Goal: Task Accomplishment & Management: Manage account settings

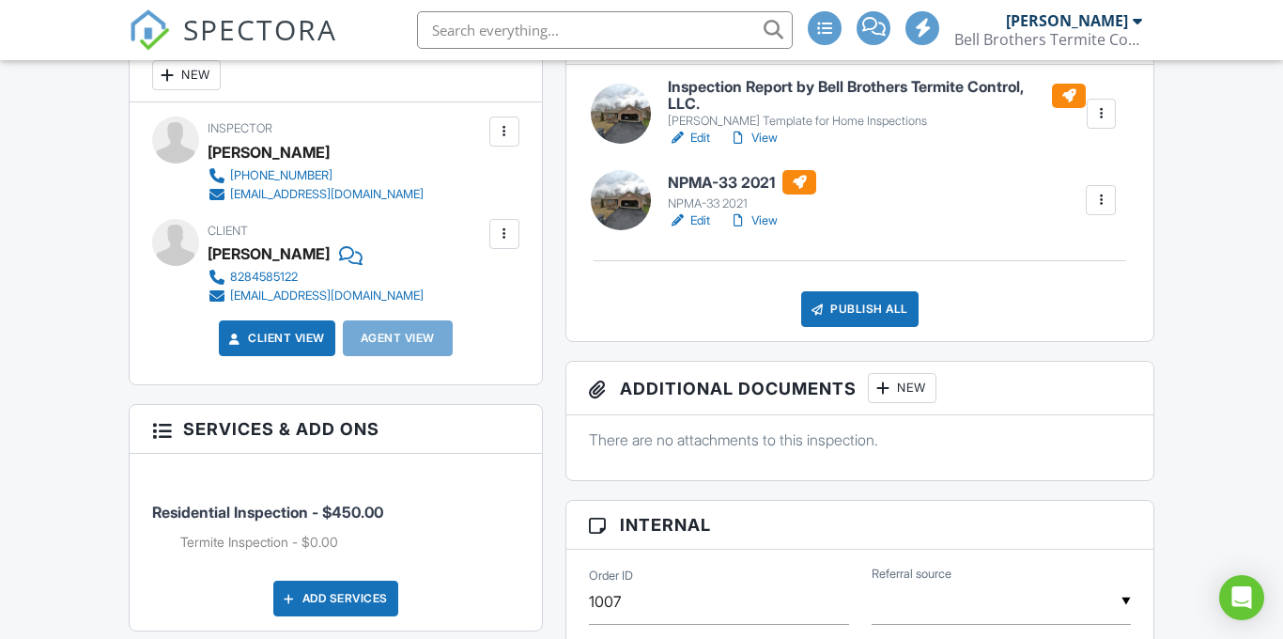
scroll to position [493, 0]
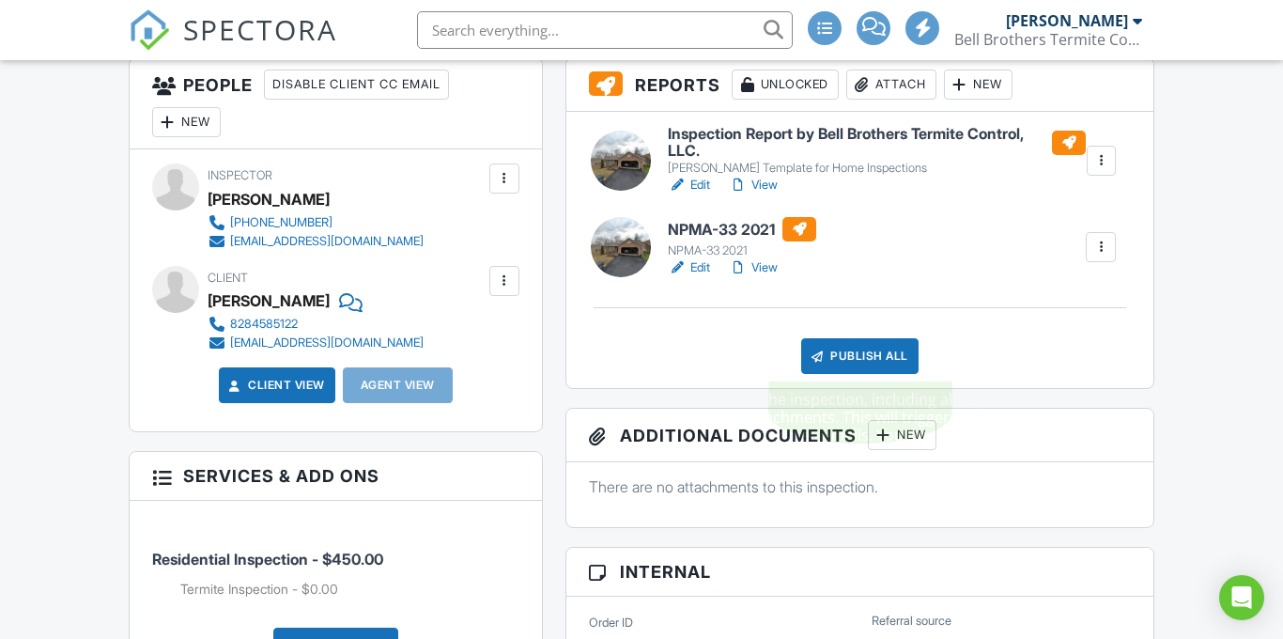
click at [862, 370] on div "Publish All" at bounding box center [859, 356] width 117 height 36
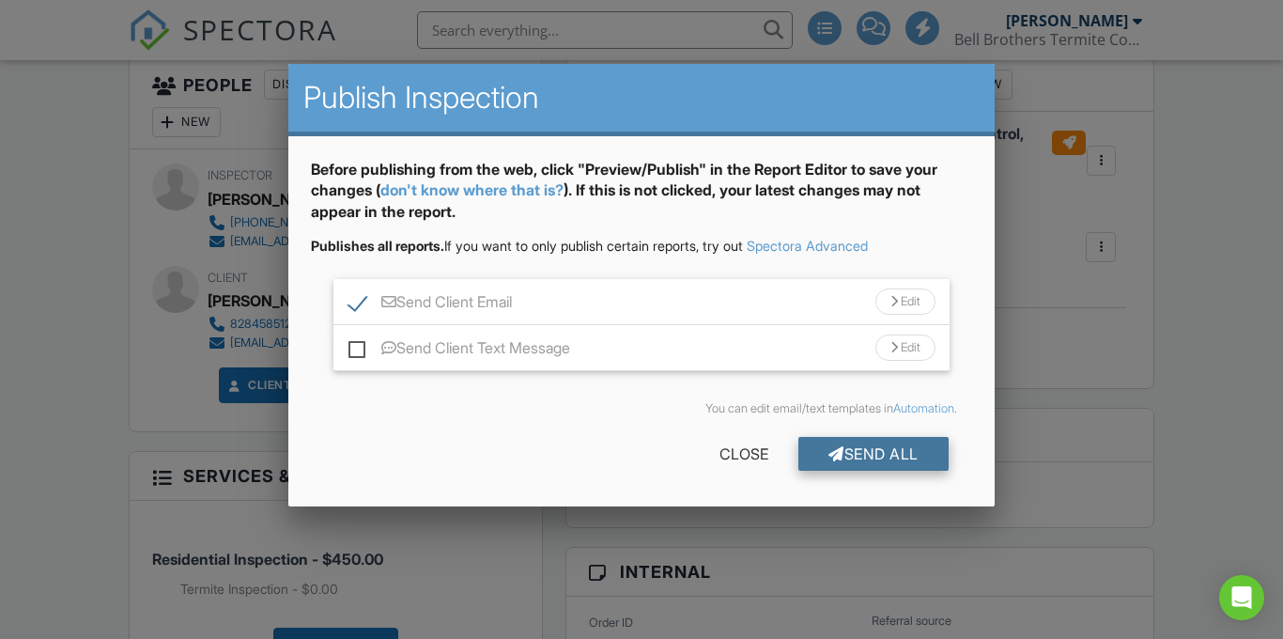
click at [857, 448] on div "Send All" at bounding box center [873, 454] width 150 height 34
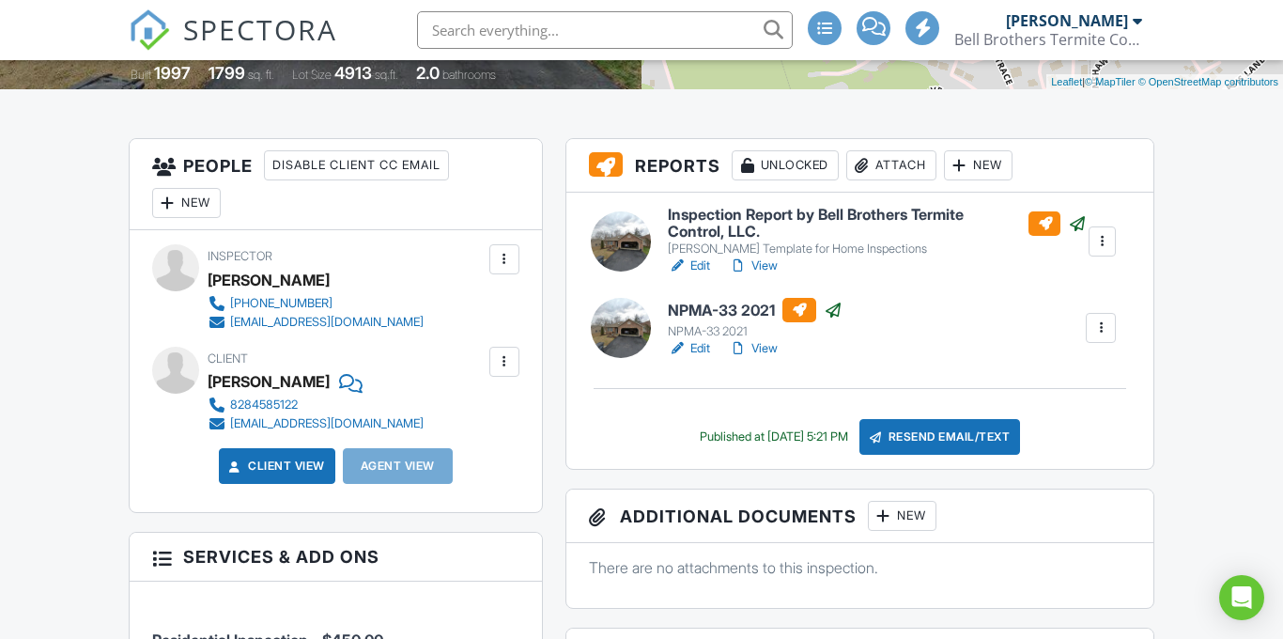
scroll to position [410, 0]
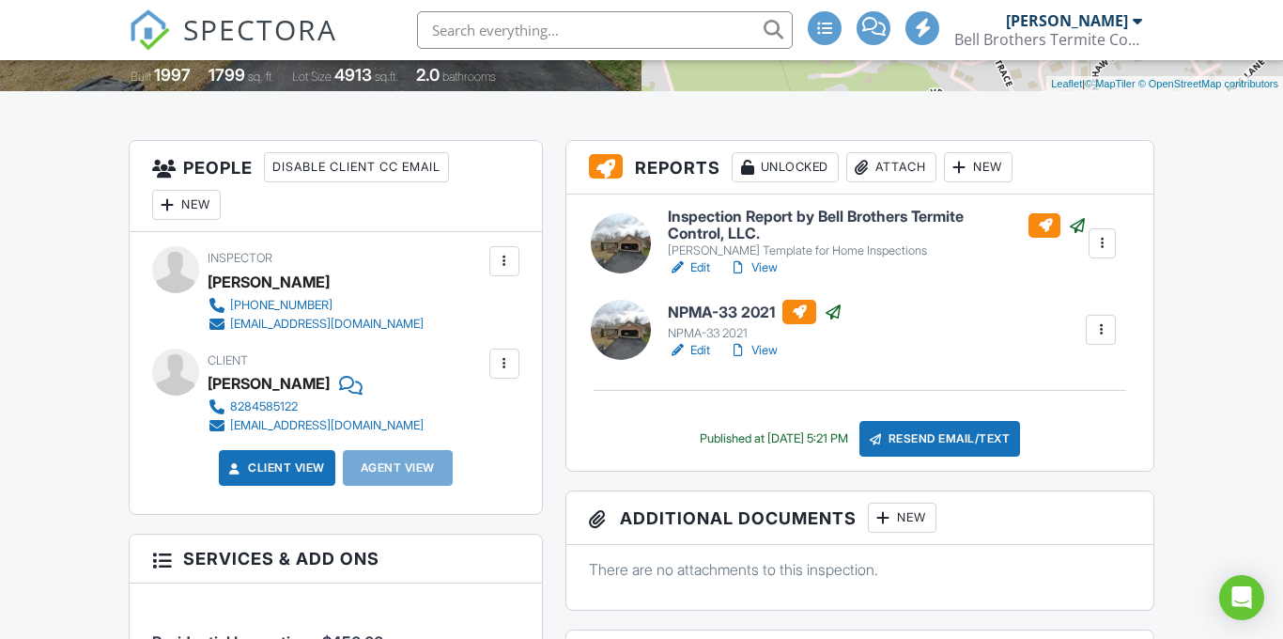
click at [769, 265] on link "View" at bounding box center [753, 267] width 49 height 19
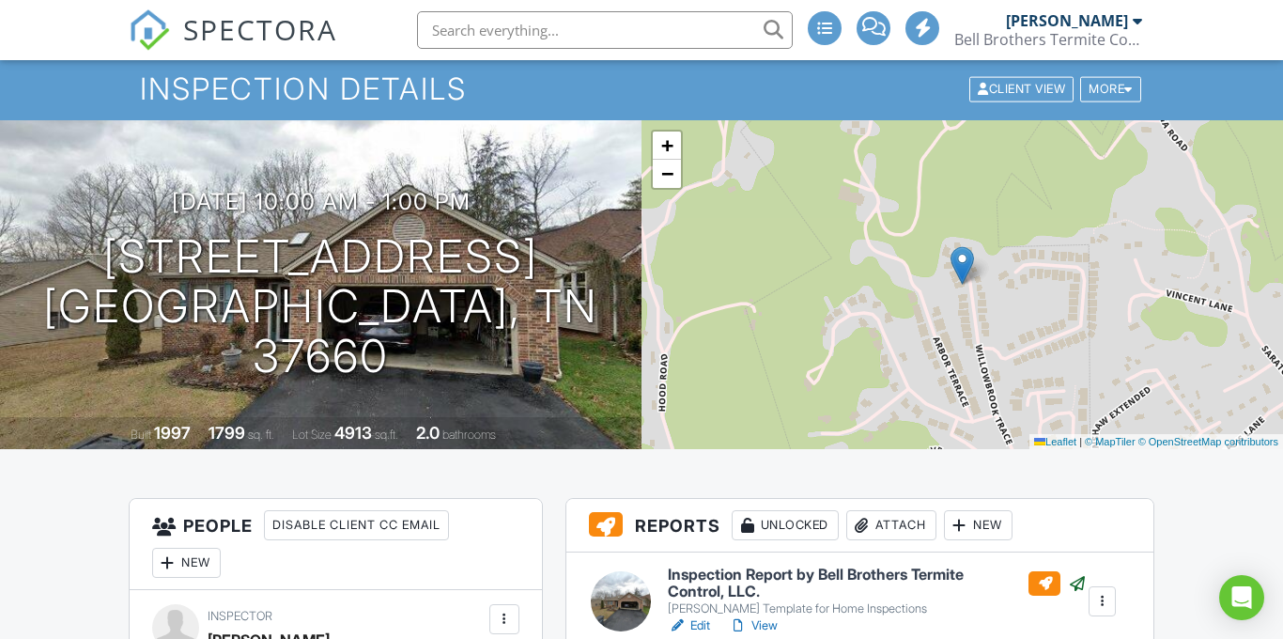
scroll to position [270, 0]
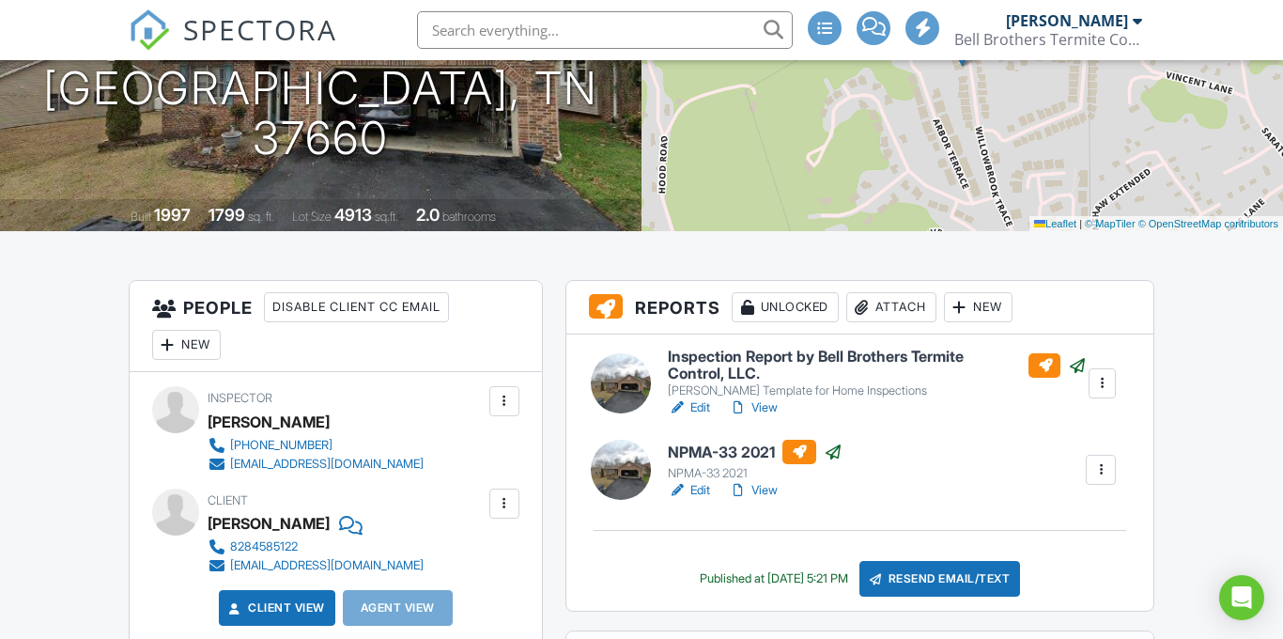
click at [769, 495] on link "View" at bounding box center [753, 490] width 49 height 19
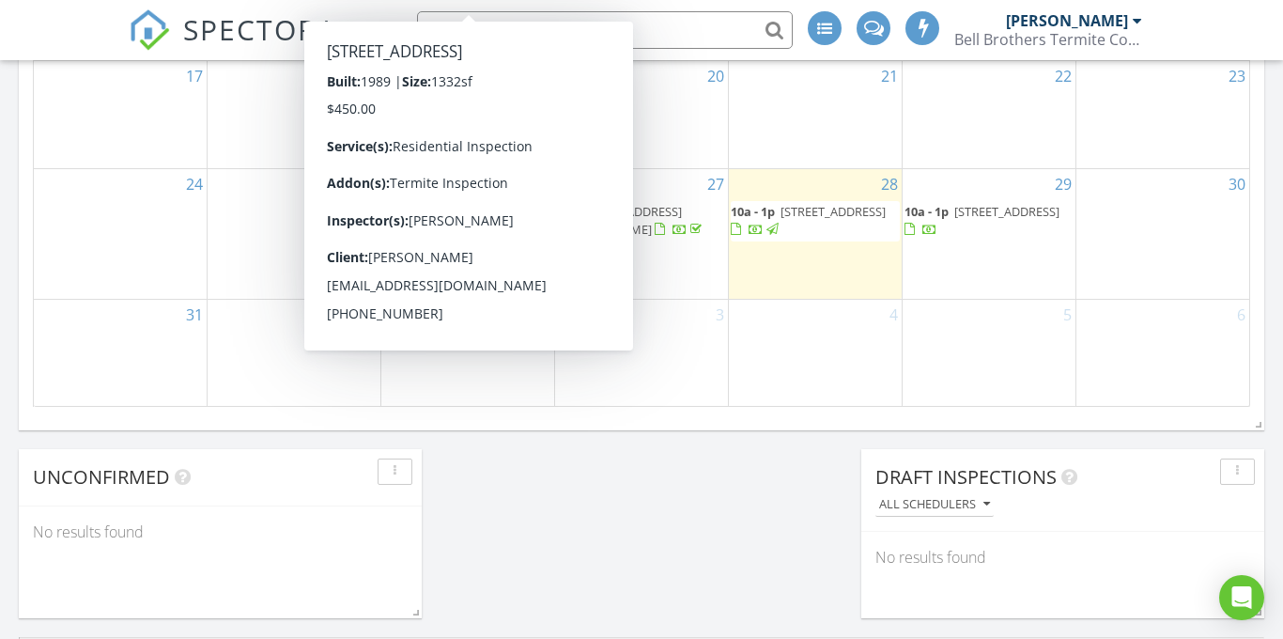
scroll to position [1370, 0]
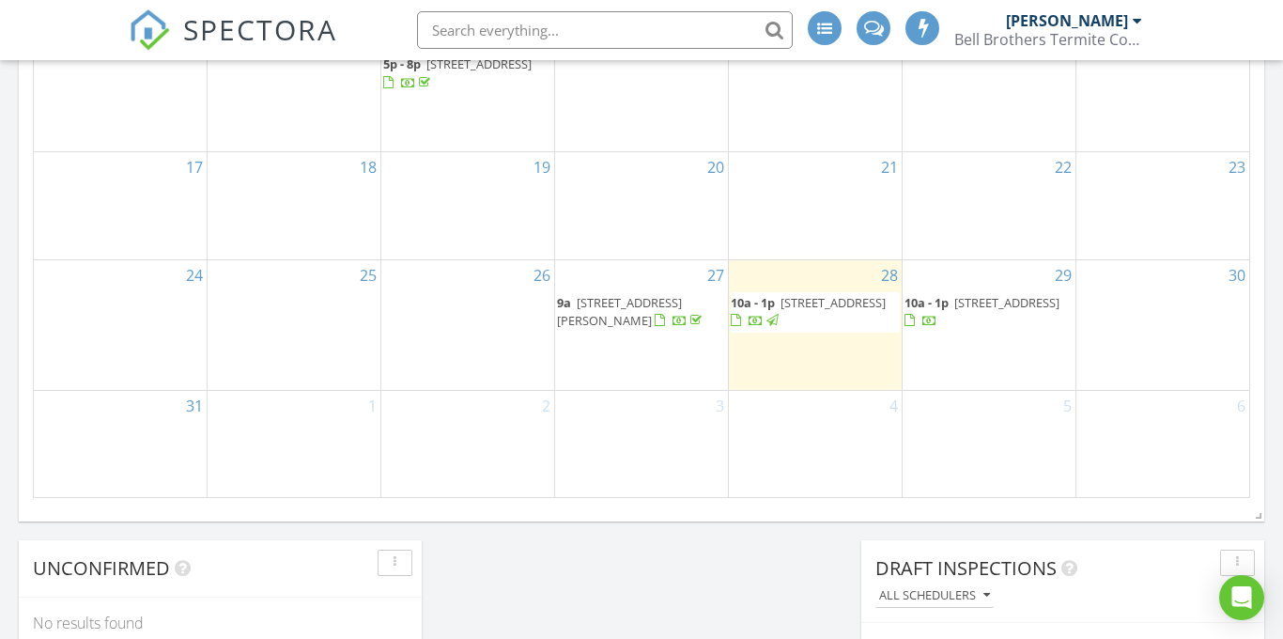
scroll to position [1329, 0]
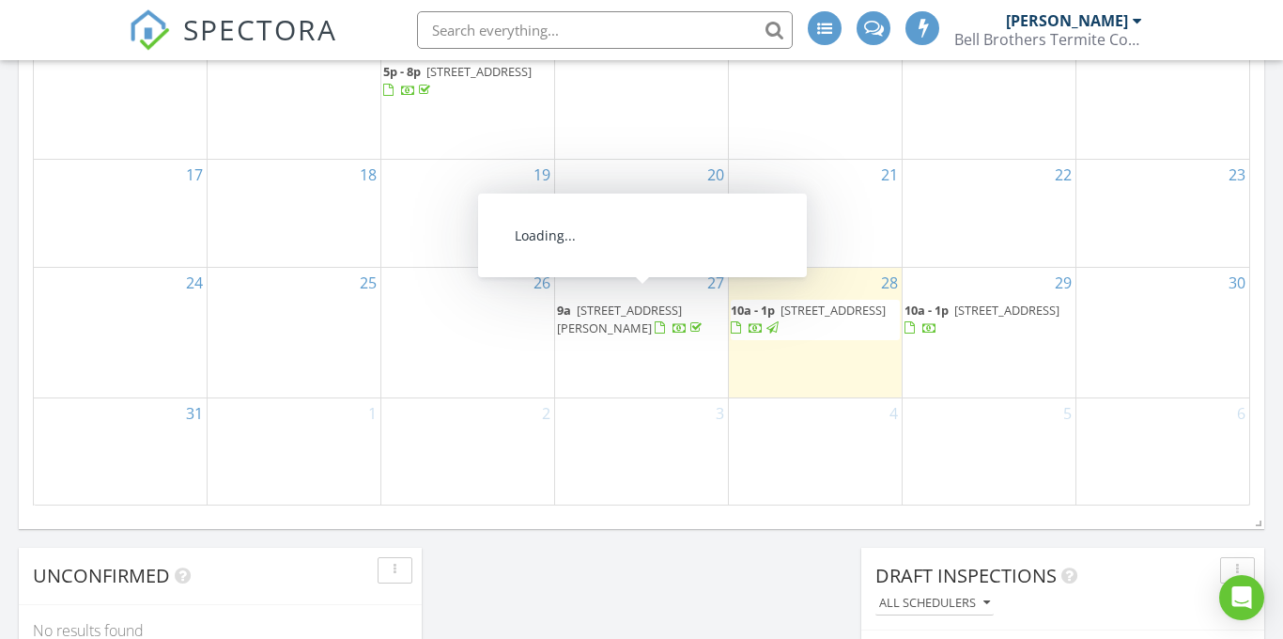
click at [690, 322] on div at bounding box center [695, 328] width 11 height 12
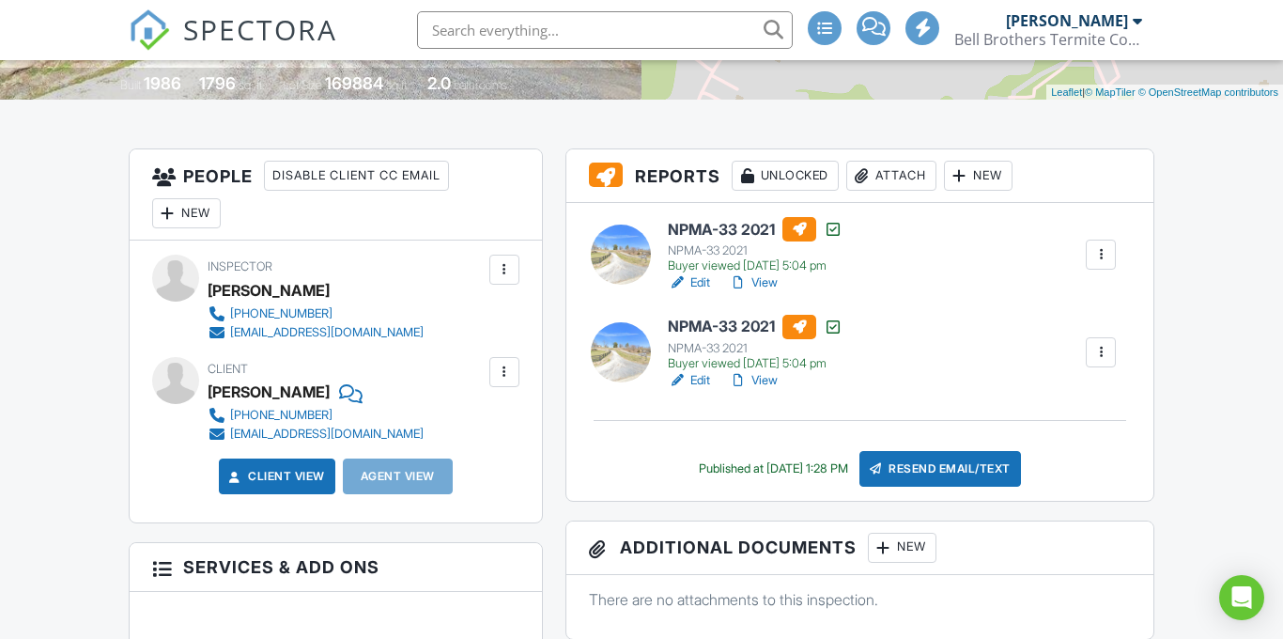
scroll to position [404, 0]
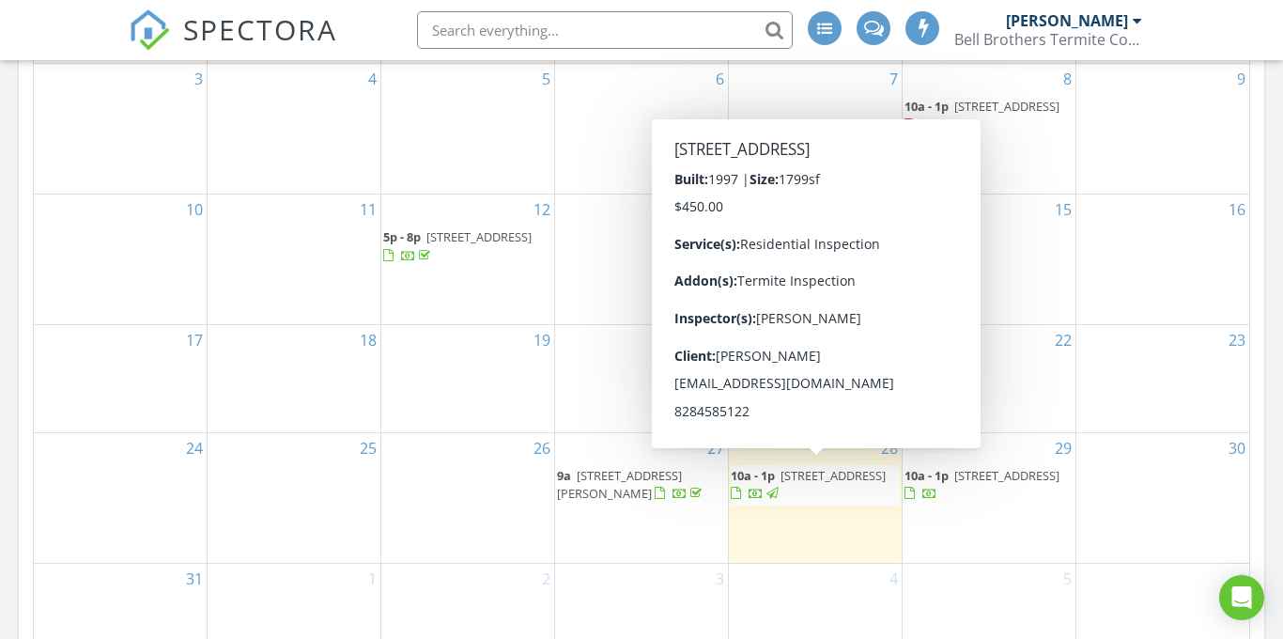
scroll to position [1162, 0]
click at [838, 483] on span "518 Willowbrook Trce, Kingsport 37660" at bounding box center [832, 476] width 105 height 17
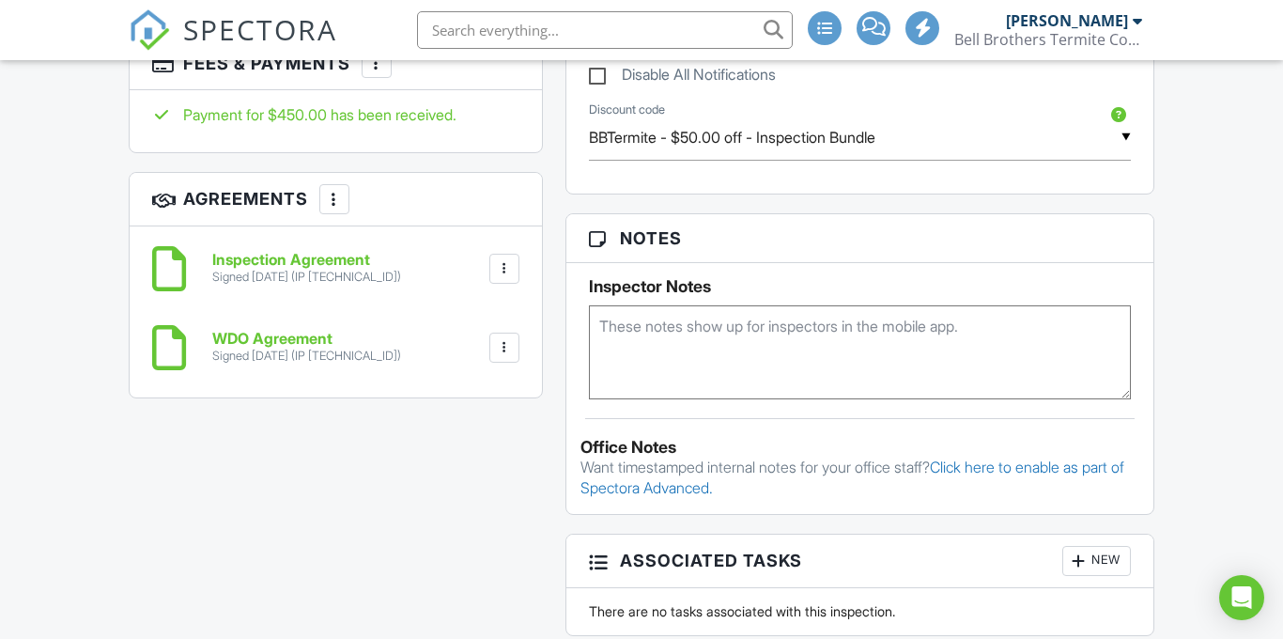
scroll to position [1157, 0]
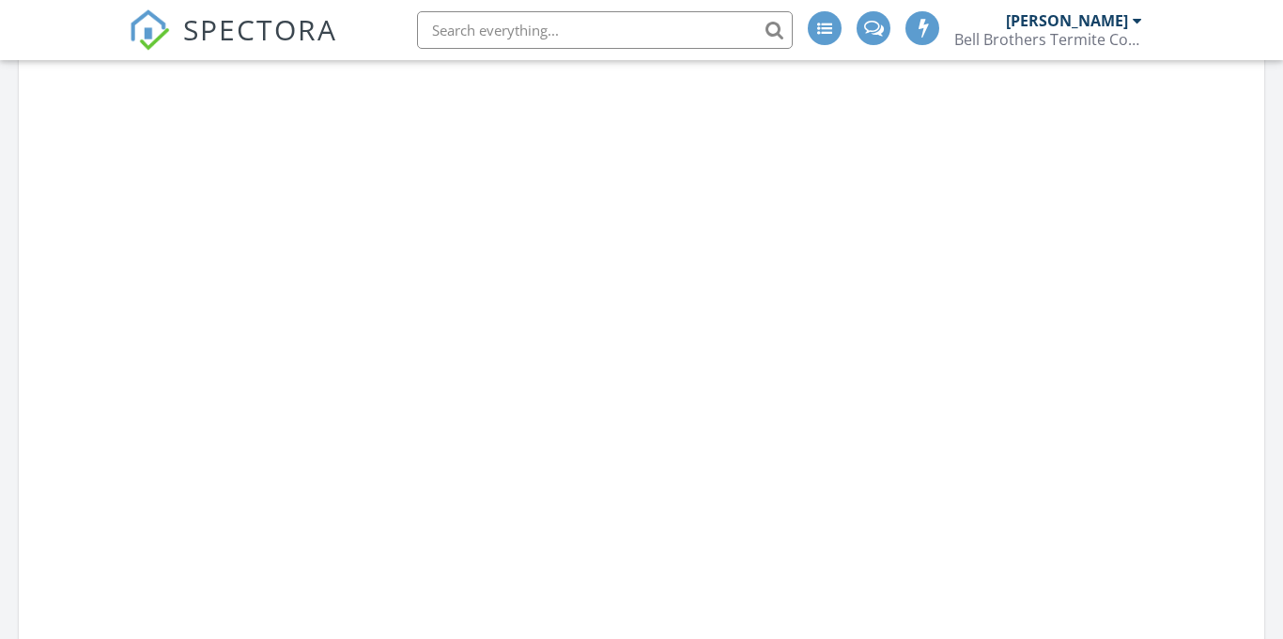
scroll to position [1710, 1284]
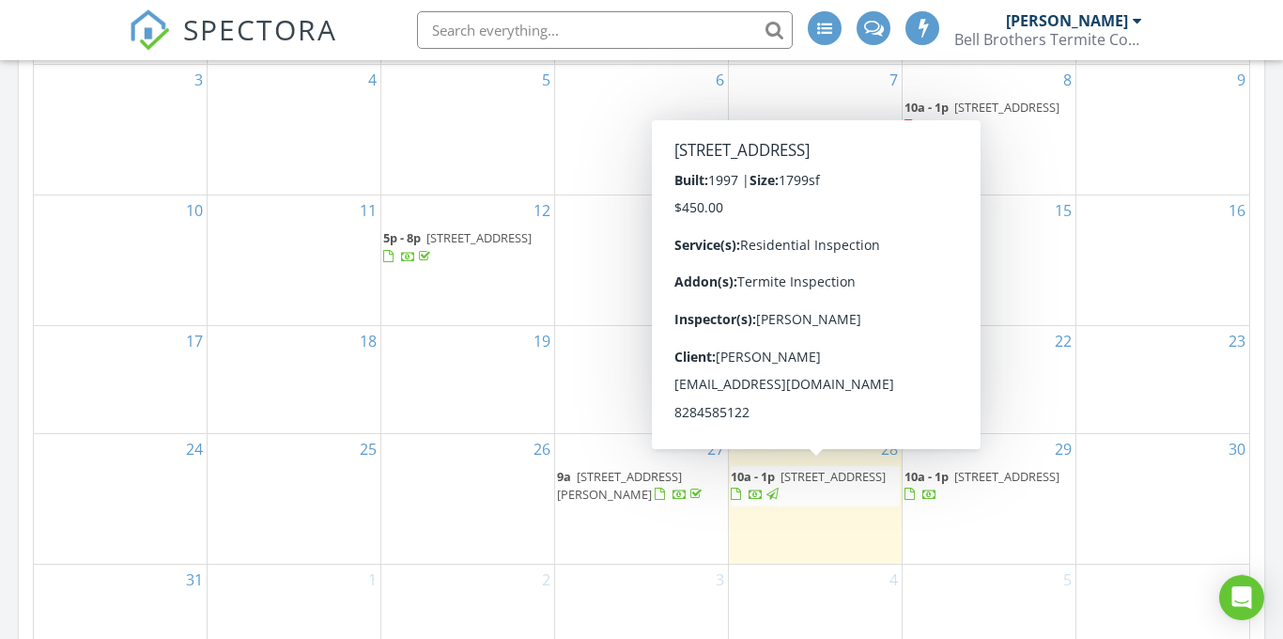
click at [838, 479] on span "518 Willowbrook Trce, Kingsport 37660" at bounding box center [832, 476] width 105 height 17
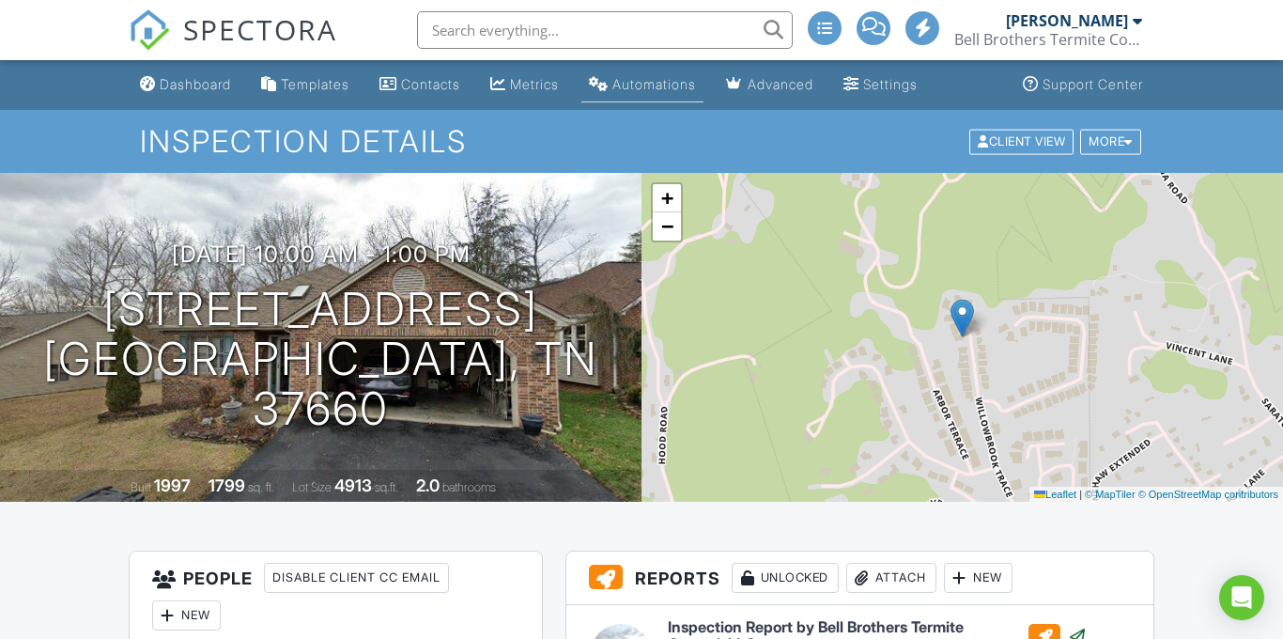
click at [696, 90] on div "Automations" at bounding box center [654, 84] width 84 height 16
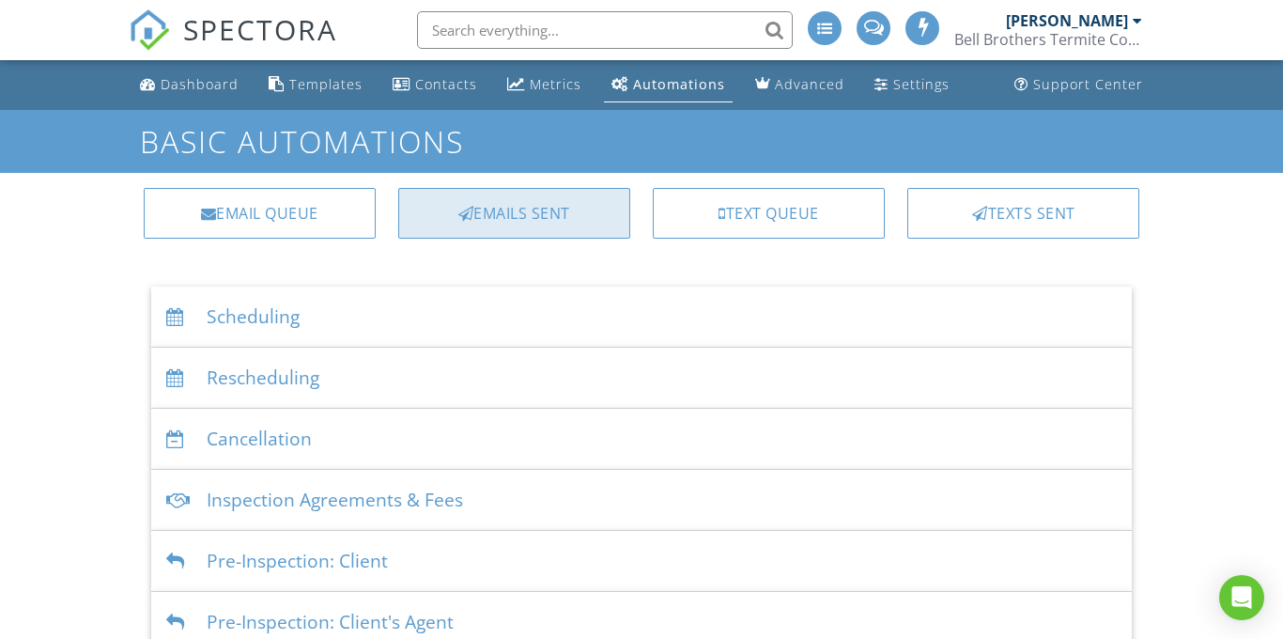
click at [566, 207] on div "Emails Sent" at bounding box center [514, 213] width 232 height 51
